Goal: Navigation & Orientation: Find specific page/section

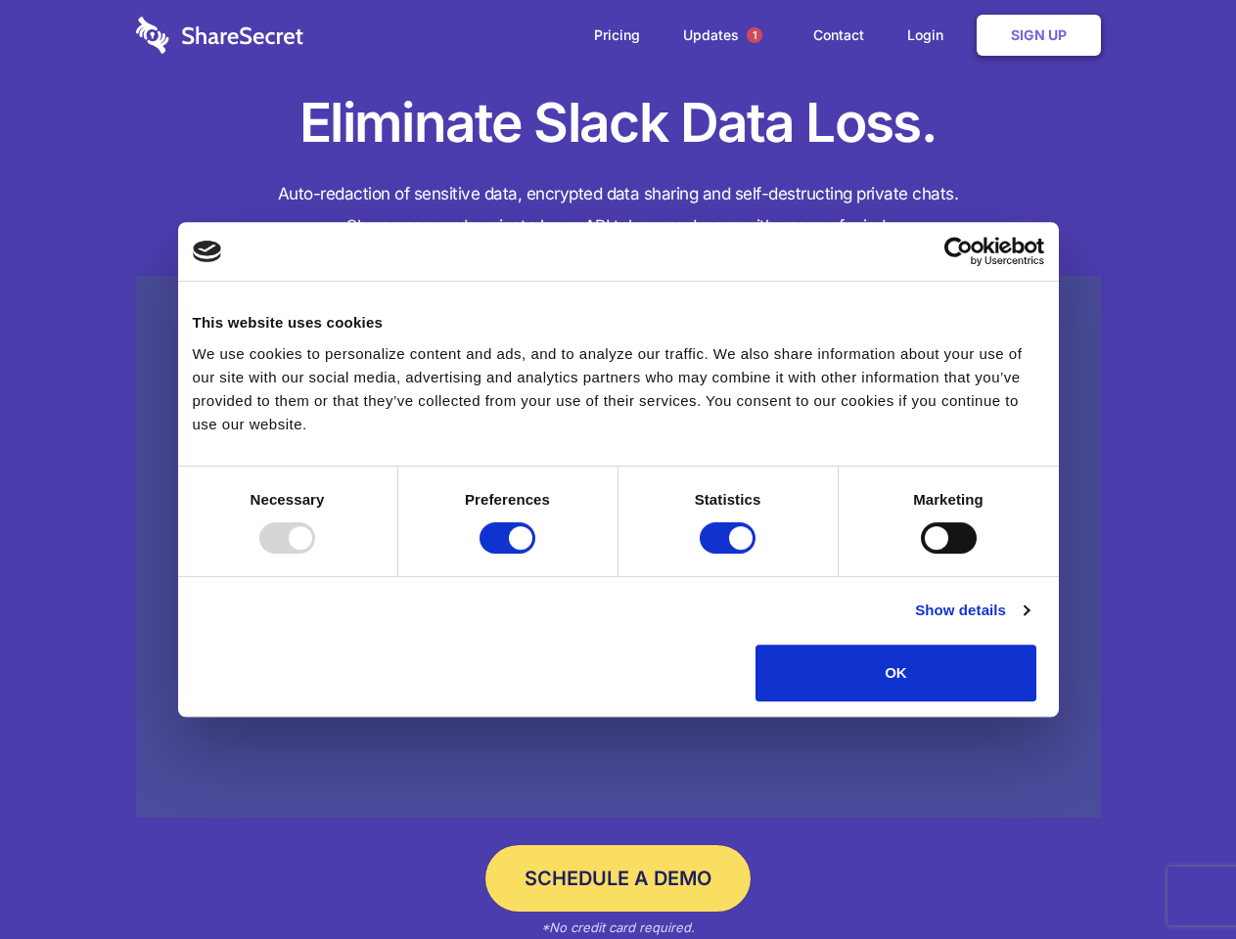
click at [315, 554] on div at bounding box center [287, 537] width 56 height 31
click at [535, 554] on input "Preferences" at bounding box center [507, 537] width 56 height 31
checkbox input "false"
click at [730, 554] on input "Statistics" at bounding box center [727, 537] width 56 height 31
checkbox input "false"
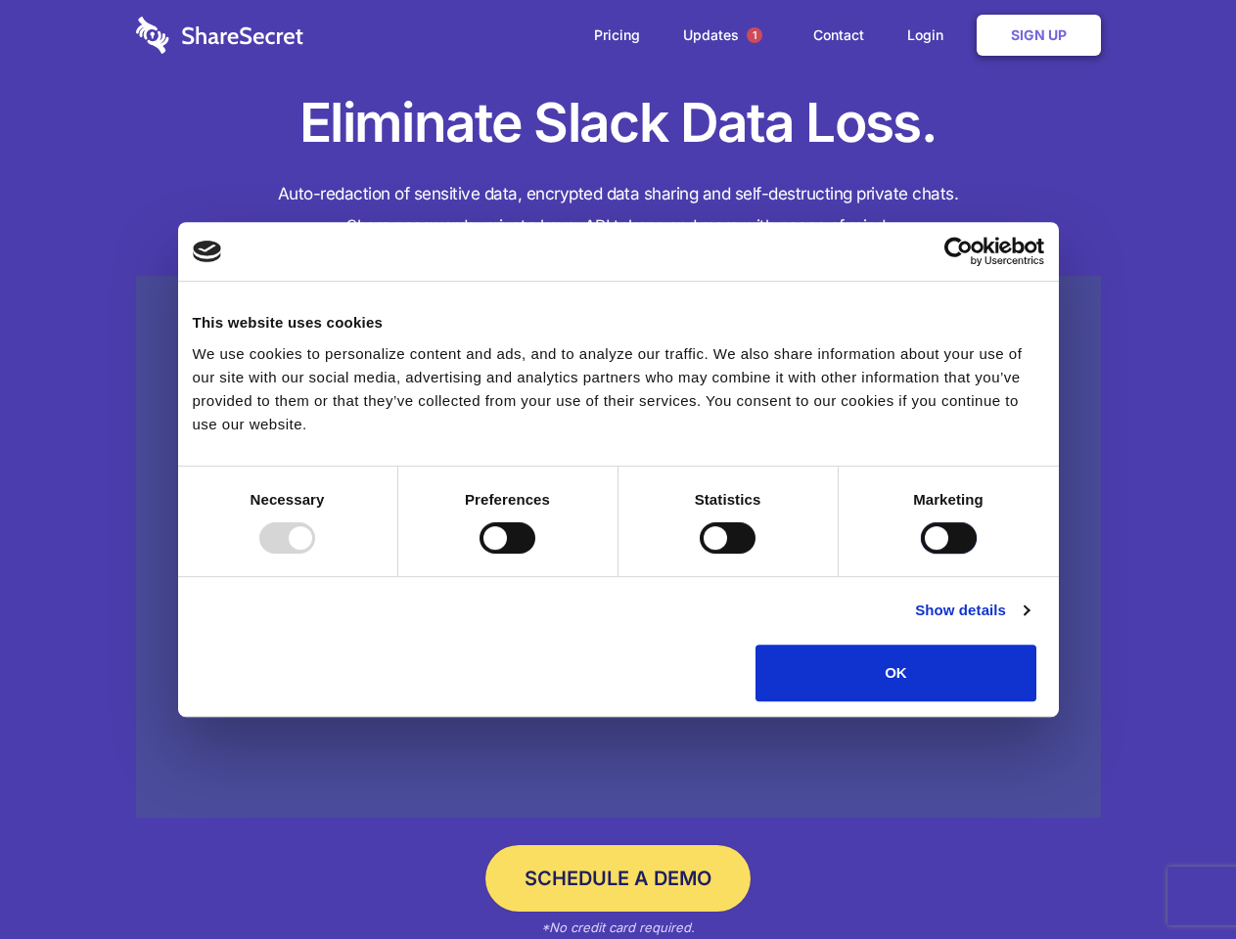
click at [921, 554] on input "Marketing" at bounding box center [949, 537] width 56 height 31
checkbox input "true"
click at [1028, 622] on link "Show details" at bounding box center [971, 610] width 113 height 23
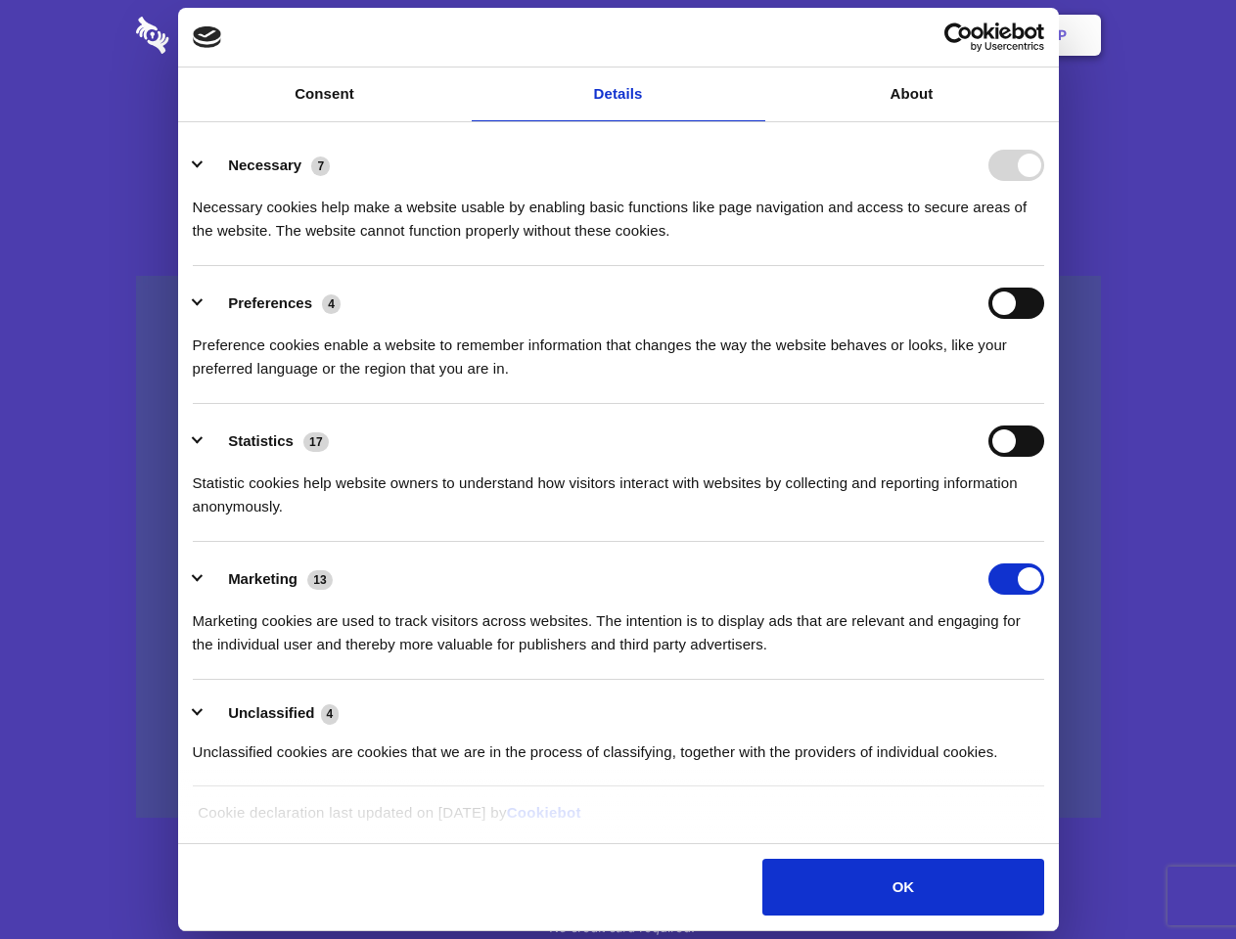
click at [1044, 266] on li "Necessary 7 Necessary cookies help make a website usable by enabling basic func…" at bounding box center [618, 197] width 851 height 138
click at [753, 35] on span "1" at bounding box center [754, 35] width 16 height 16
